Goal: Task Accomplishment & Management: Use online tool/utility

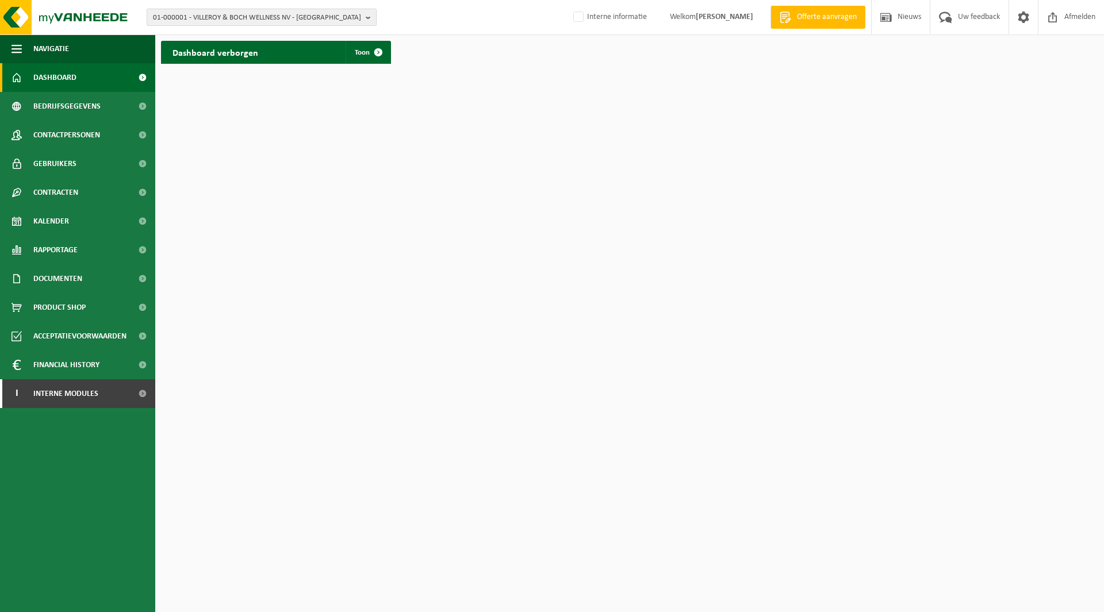
click at [258, 17] on span "01-000001 - VILLEROY & BOCH WELLNESS NV - ROESELARE" at bounding box center [257, 17] width 208 height 17
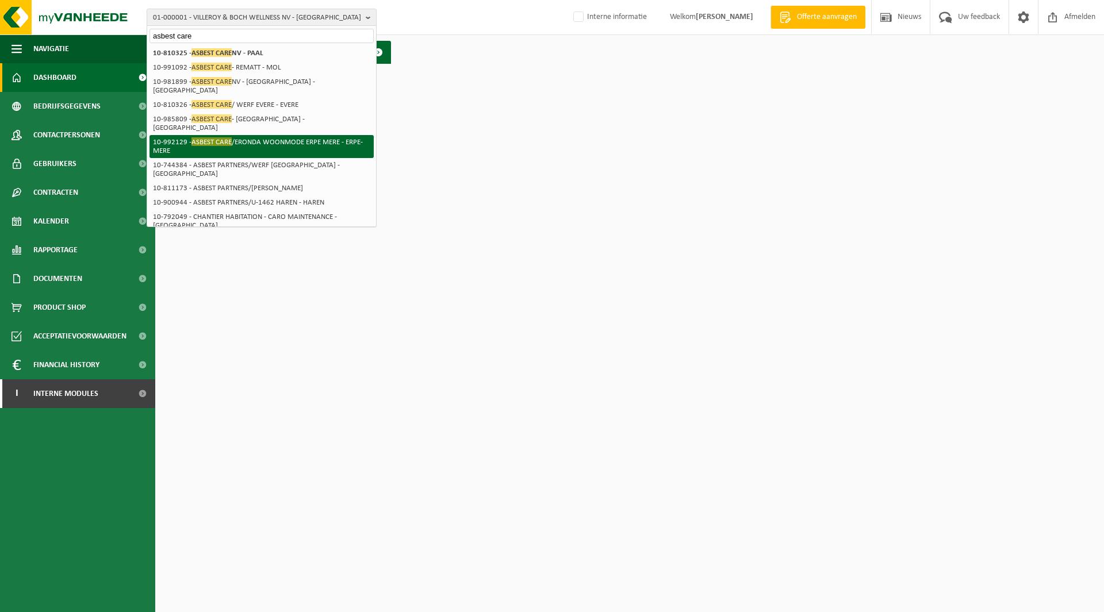
type input "asbest care"
click at [313, 135] on li "10-992129 - ASBEST CARE /ERONDA WOONMODE ERPE MERE - ERPE-MERE" at bounding box center [261, 146] width 224 height 23
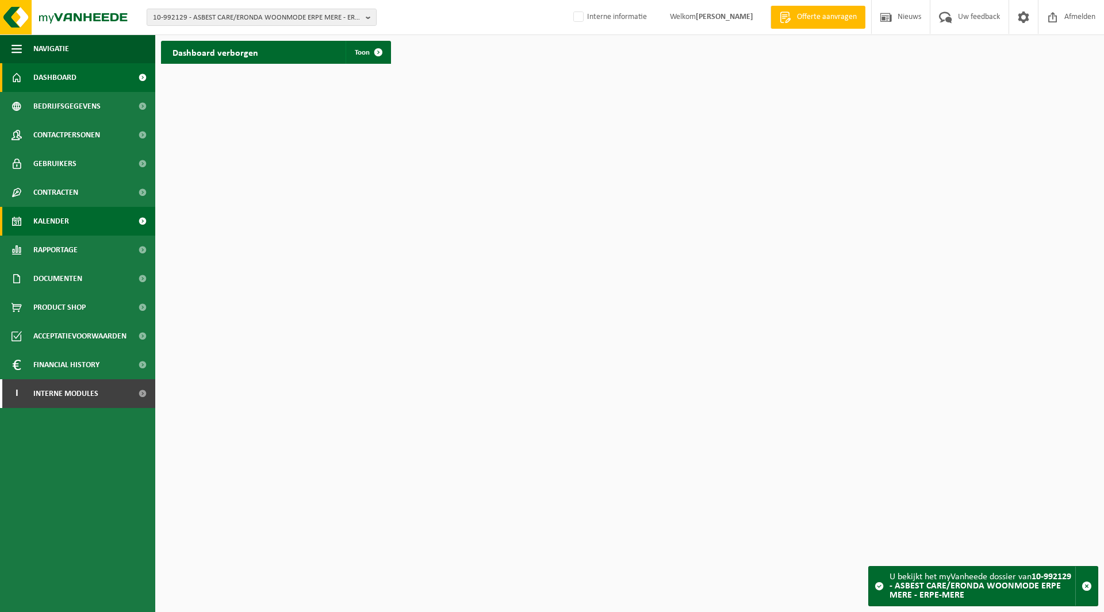
click at [55, 222] on span "Kalender" at bounding box center [51, 221] width 36 height 29
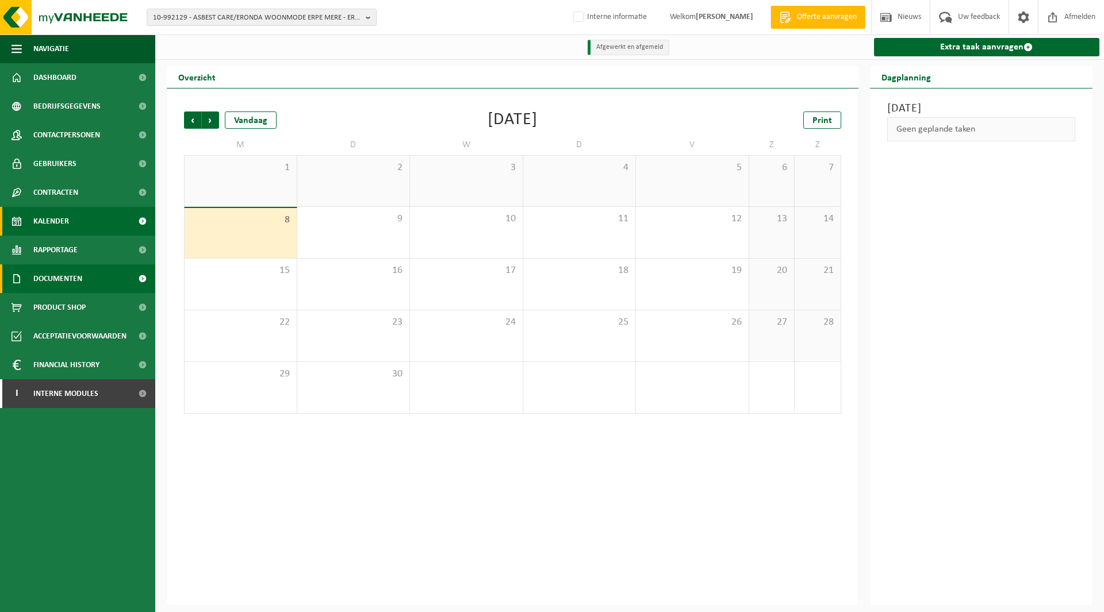
click at [71, 278] on span "Documenten" at bounding box center [57, 278] width 49 height 29
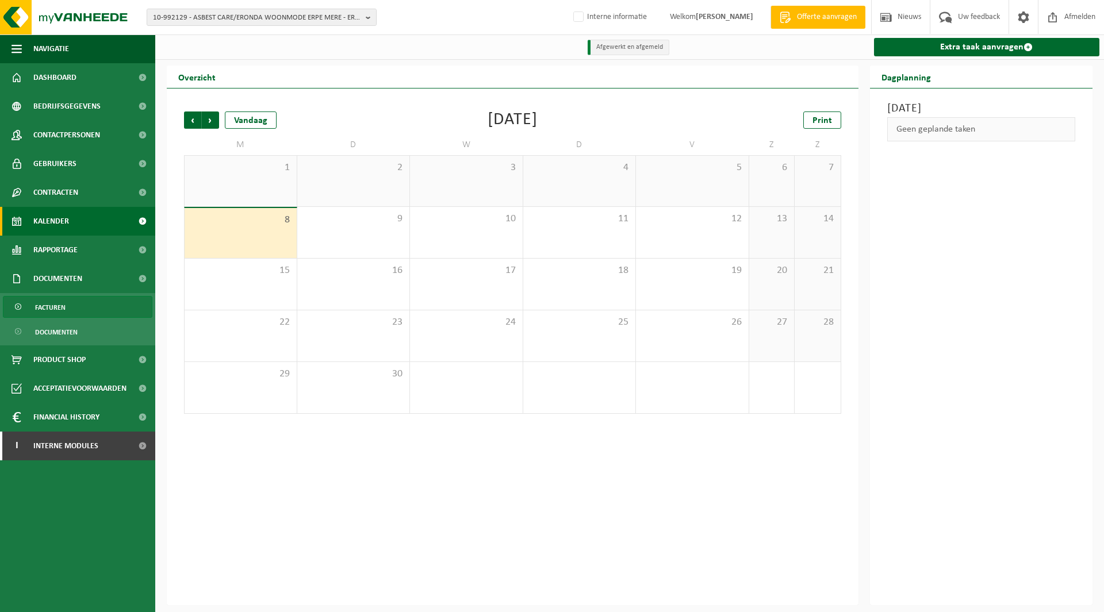
click at [57, 310] on span "Facturen" at bounding box center [50, 308] width 30 height 22
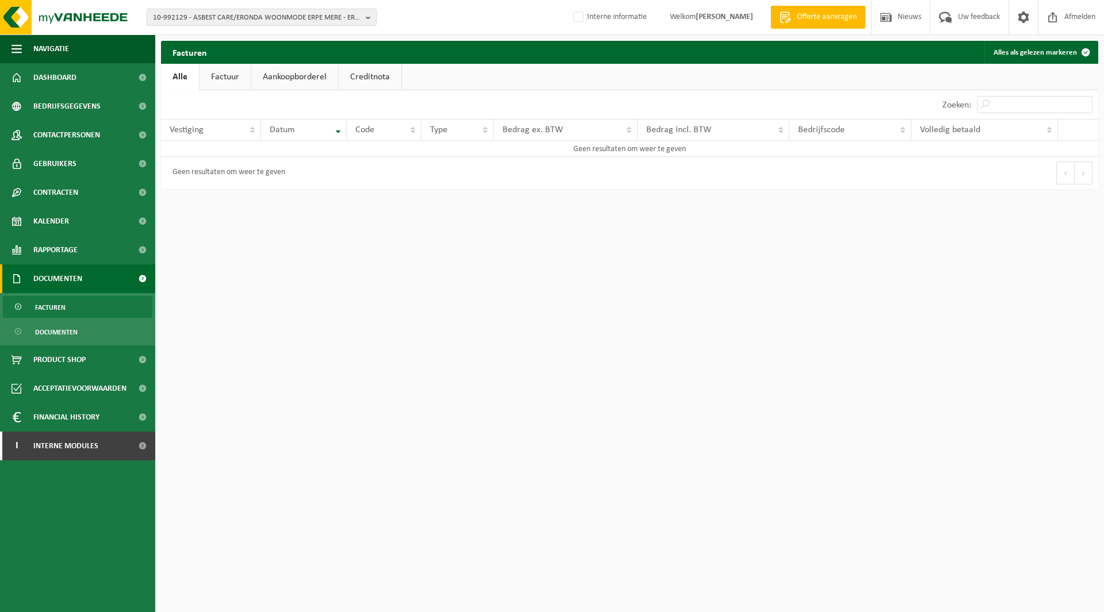
click at [249, 83] on link "Factuur" at bounding box center [225, 77] width 51 height 26
click at [227, 83] on link "Factuur" at bounding box center [225, 77] width 53 height 26
click at [239, 20] on span "10-992129 - ASBEST CARE/ERONDA WOONMODE ERPE MERE - ERPE-MERE" at bounding box center [257, 17] width 208 height 17
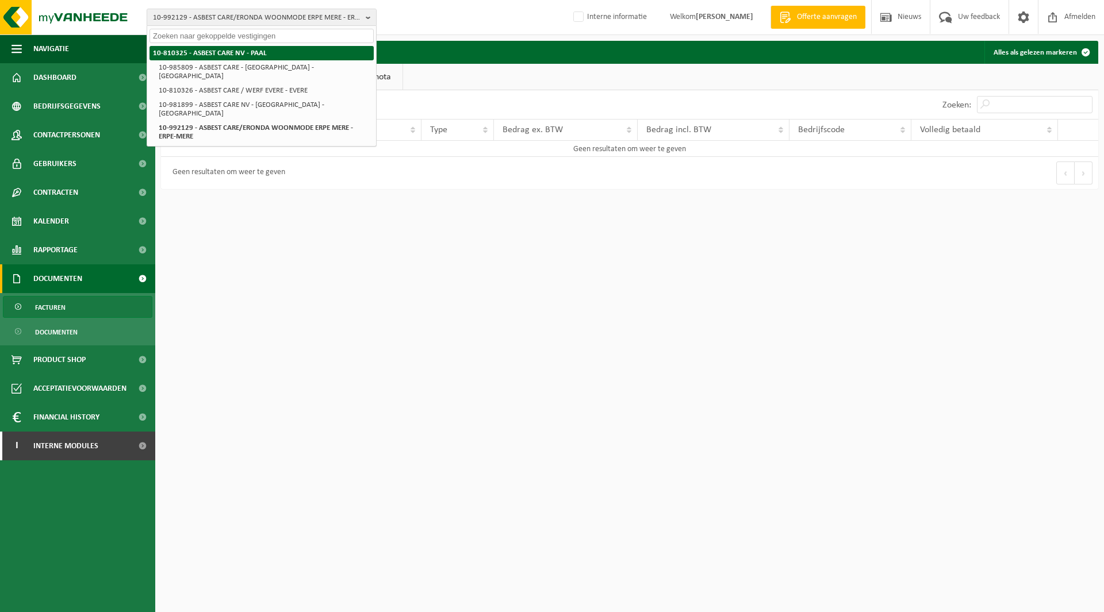
click at [233, 49] on strong "10-810325 - ASBEST CARE NV - PAAL" at bounding box center [210, 52] width 114 height 7
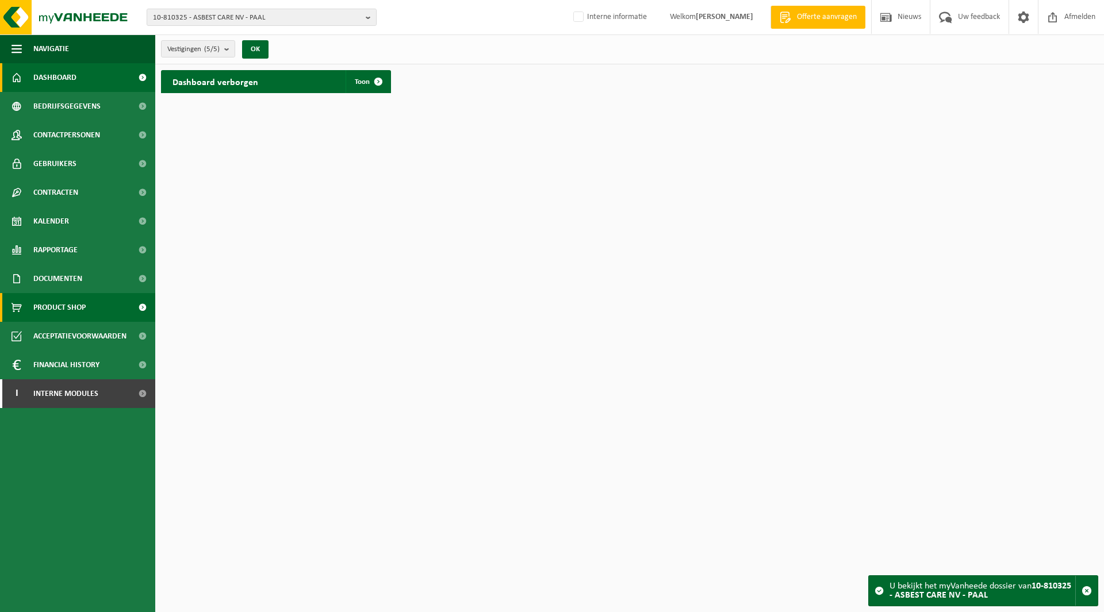
click at [57, 294] on span "Product Shop" at bounding box center [59, 307] width 52 height 29
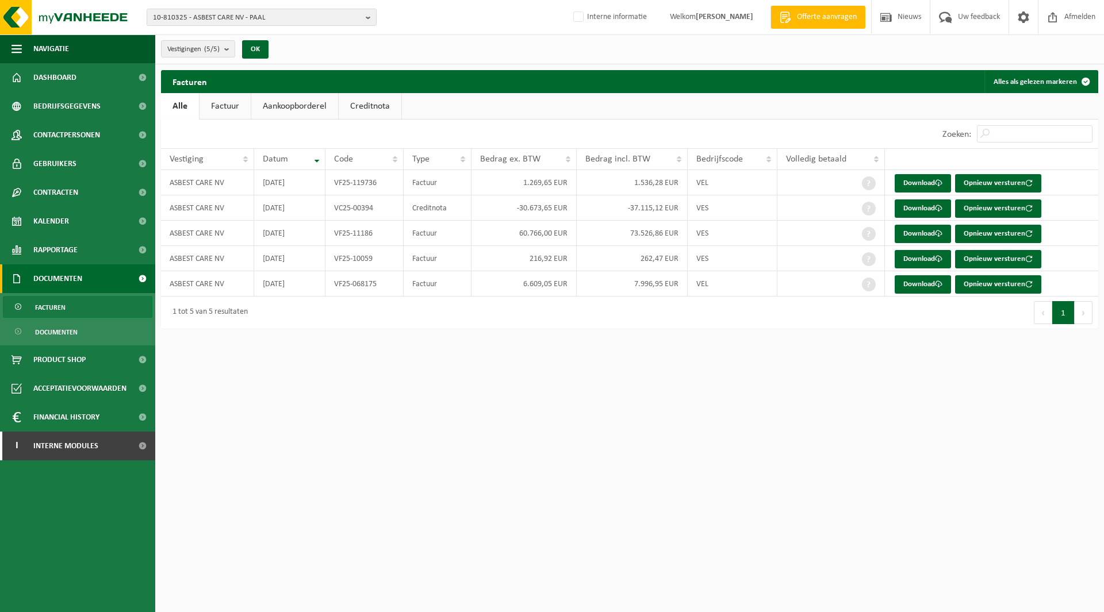
click at [780, 314] on div "Eerste Vorige 1 Volgende Laatste" at bounding box center [864, 313] width 469 height 32
click at [655, 283] on td "7.996,95 EUR" at bounding box center [632, 283] width 111 height 25
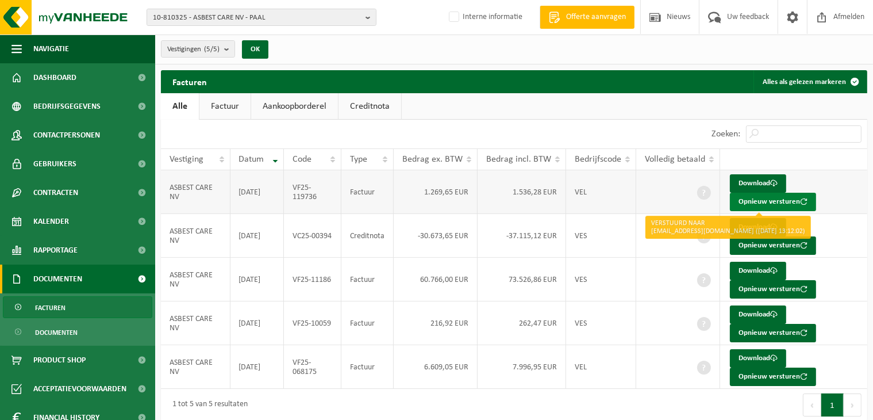
click at [779, 202] on button "Opnieuw versturen" at bounding box center [773, 202] width 86 height 18
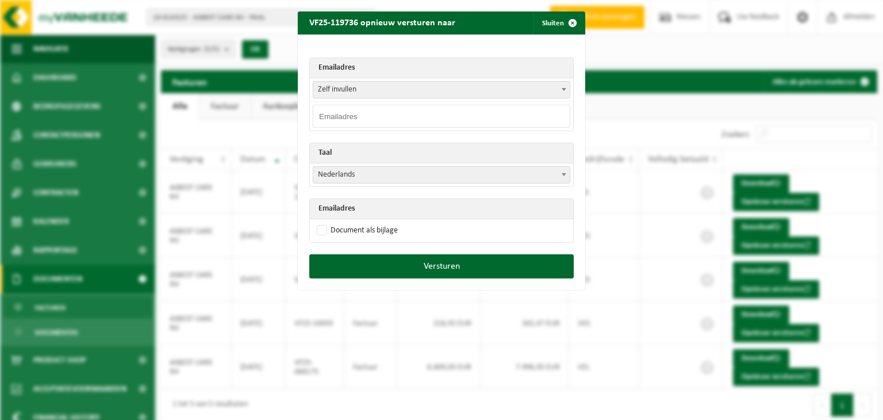
click at [364, 114] on input "email" at bounding box center [442, 116] width 258 height 23
click at [470, 92] on span "Zelf invullen" at bounding box center [441, 90] width 256 height 16
click at [400, 113] on input "email" at bounding box center [442, 116] width 258 height 23
click at [352, 118] on input "email" at bounding box center [442, 116] width 258 height 23
paste input "[EMAIL_ADDRESS][DOMAIN_NAME]"
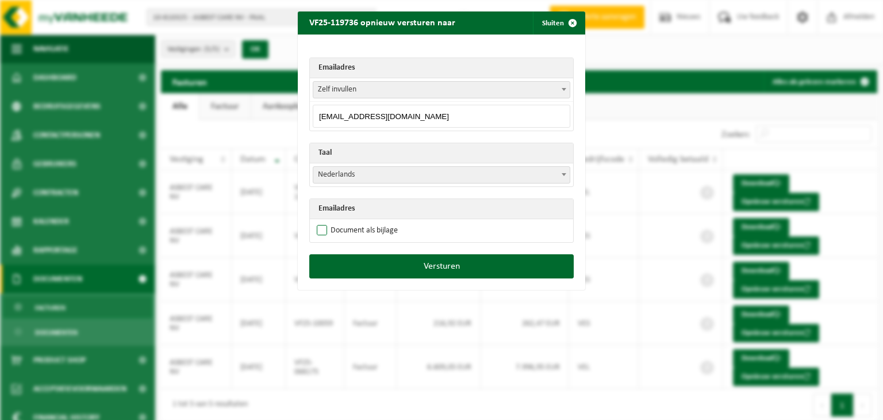
type input "[EMAIL_ADDRESS][DOMAIN_NAME]"
click at [324, 228] on label "Document als bijlage" at bounding box center [356, 230] width 83 height 17
click at [324, 222] on input "Document als bijlage" at bounding box center [455, 221] width 287 height 1
checkbox input "true"
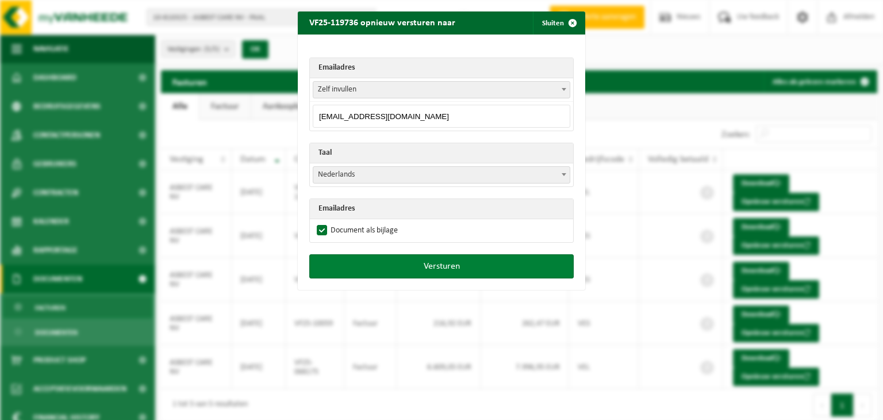
click at [446, 268] on button "Versturen" at bounding box center [441, 266] width 264 height 24
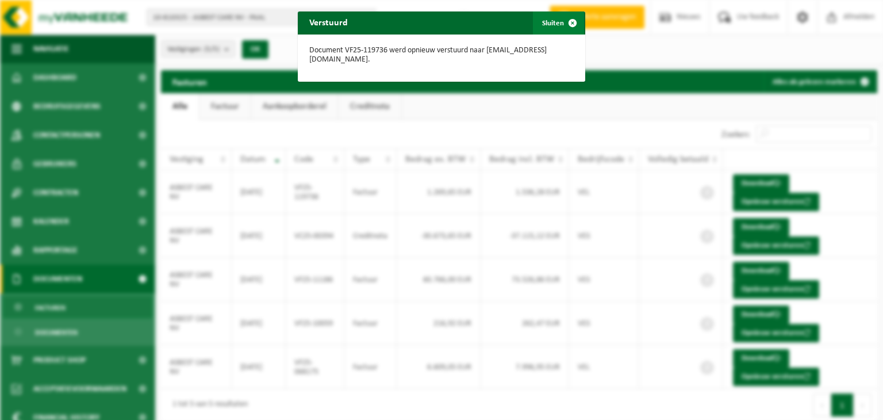
click at [563, 27] on span "button" at bounding box center [572, 22] width 23 height 23
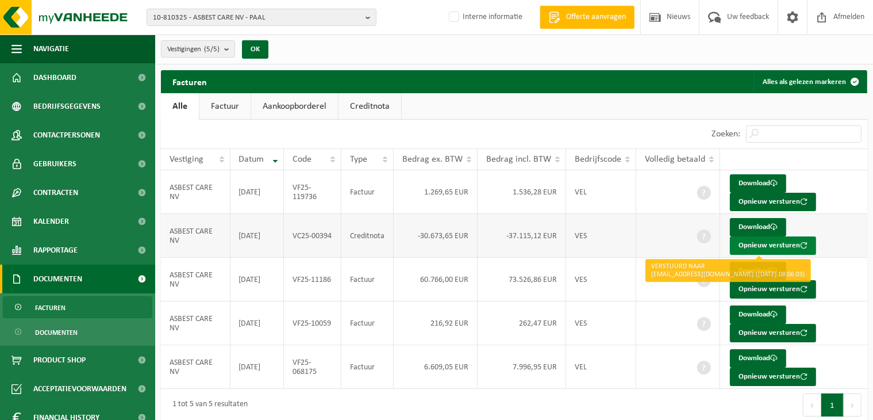
click at [754, 242] on button "Opnieuw versturen" at bounding box center [773, 245] width 86 height 18
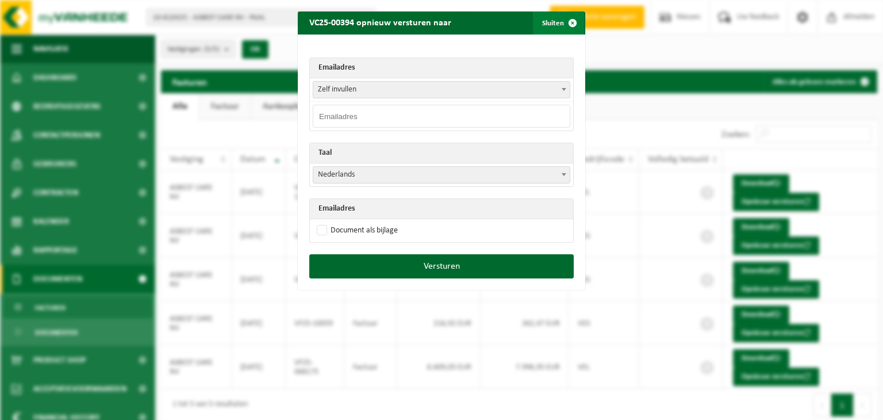
click at [561, 22] on span "button" at bounding box center [572, 22] width 23 height 23
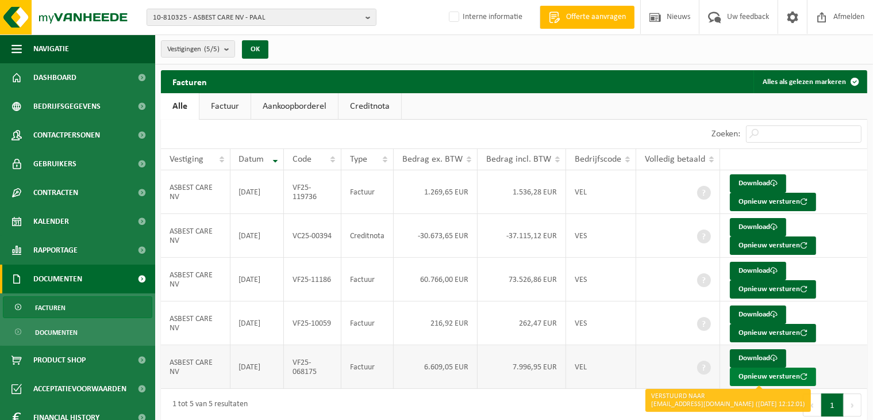
click at [752, 373] on button "Opnieuw versturen" at bounding box center [773, 376] width 86 height 18
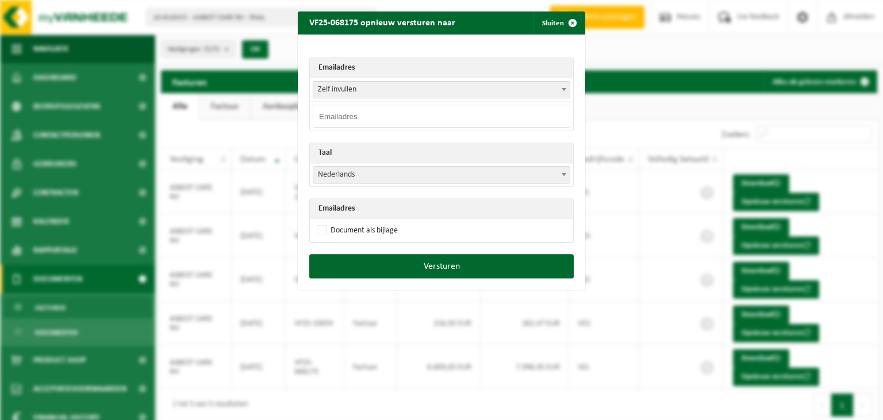
click at [345, 111] on input "email" at bounding box center [442, 116] width 258 height 23
paste input "[EMAIL_ADDRESS][DOMAIN_NAME]"
type input "[EMAIL_ADDRESS][DOMAIN_NAME]"
click at [316, 224] on label "Document als bijlage" at bounding box center [356, 230] width 83 height 17
click at [316, 222] on input "Document als bijlage" at bounding box center [455, 221] width 287 height 1
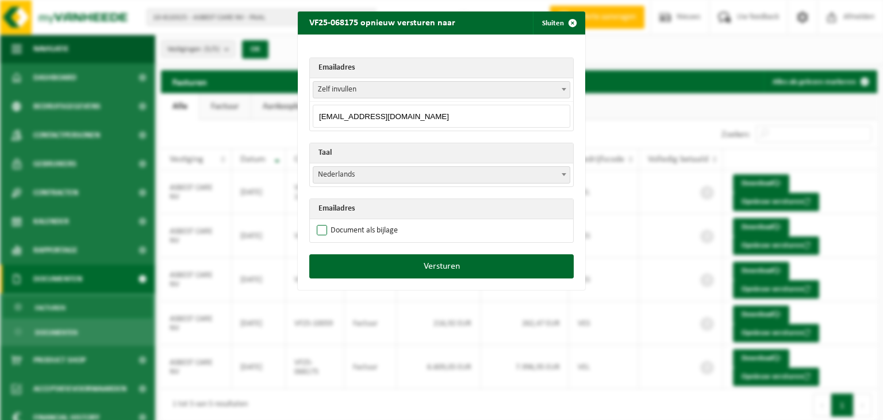
checkbox input "true"
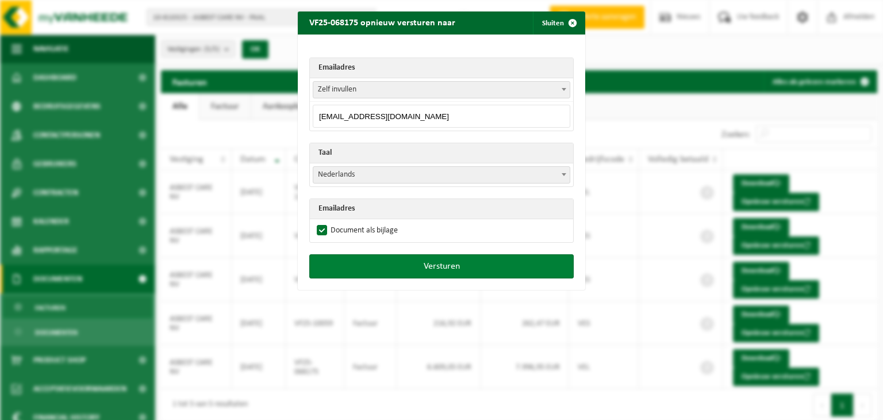
click at [430, 263] on button "Versturen" at bounding box center [441, 266] width 264 height 24
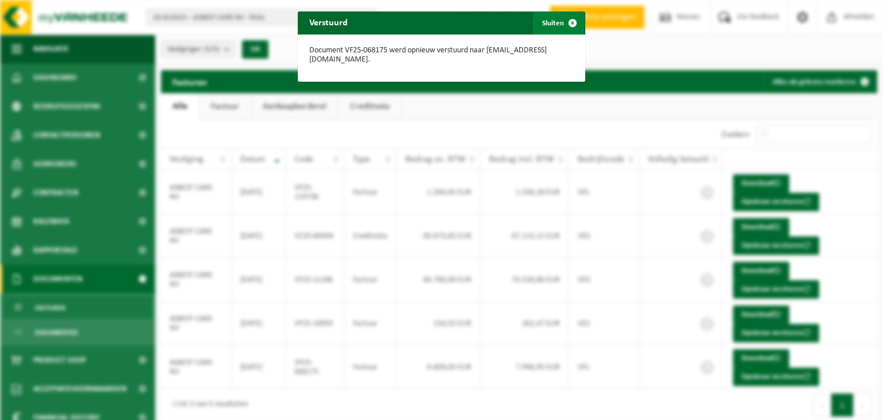
click at [561, 20] on span "button" at bounding box center [572, 22] width 23 height 23
